Goal: Information Seeking & Learning: Learn about a topic

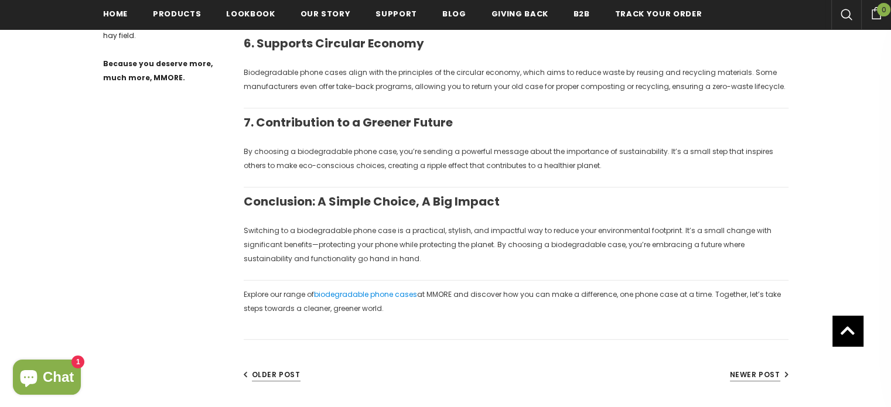
scroll to position [759, 0]
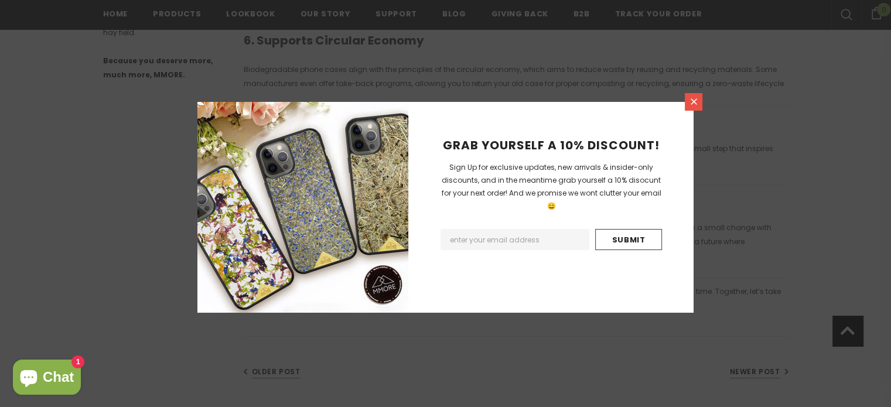
click at [691, 107] on link at bounding box center [694, 102] width 18 height 18
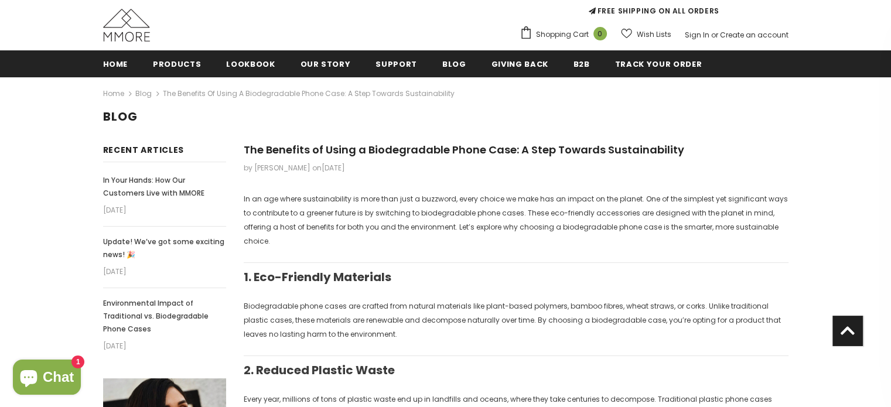
scroll to position [83, 0]
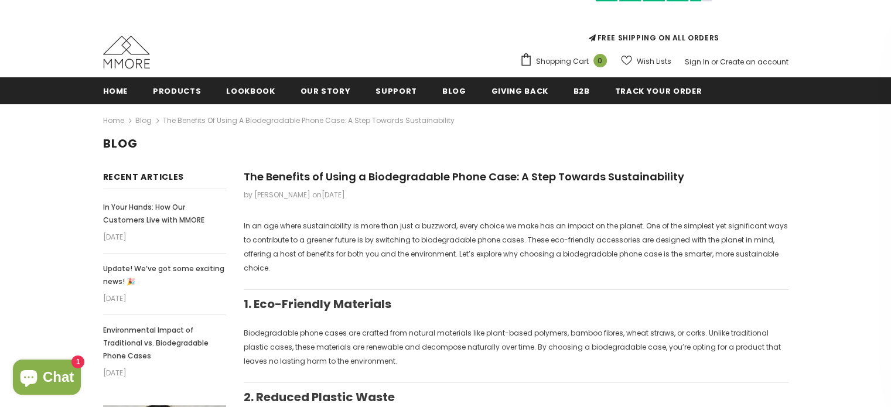
drag, startPoint x: 254, startPoint y: 193, endPoint x: 285, endPoint y: 195, distance: 31.1
click at [285, 195] on span "by [PERSON_NAME]" at bounding box center [277, 195] width 67 height 10
copy span "[PERSON_NAME]"
drag, startPoint x: 245, startPoint y: 176, endPoint x: 679, endPoint y: 177, distance: 434.0
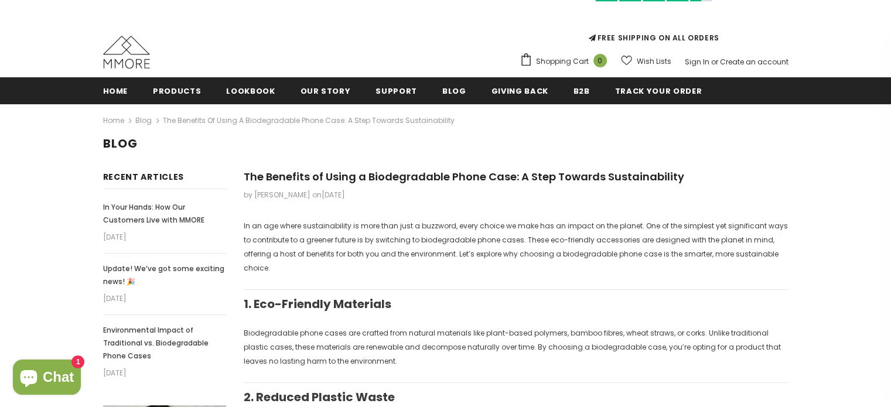
click at [679, 177] on h1 "The Benefits of Using a Biodegradable Phone Case: A Step Towards Sustainability" at bounding box center [516, 177] width 545 height 18
copy span "The Benefits of Using a Biodegradable Phone Case: A Step Towards Sustainability"
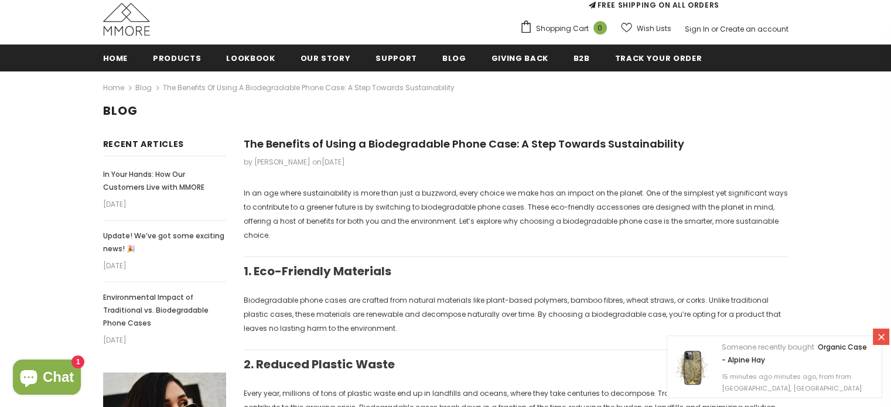
scroll to position [117, 0]
